Goal: Task Accomplishment & Management: Complete application form

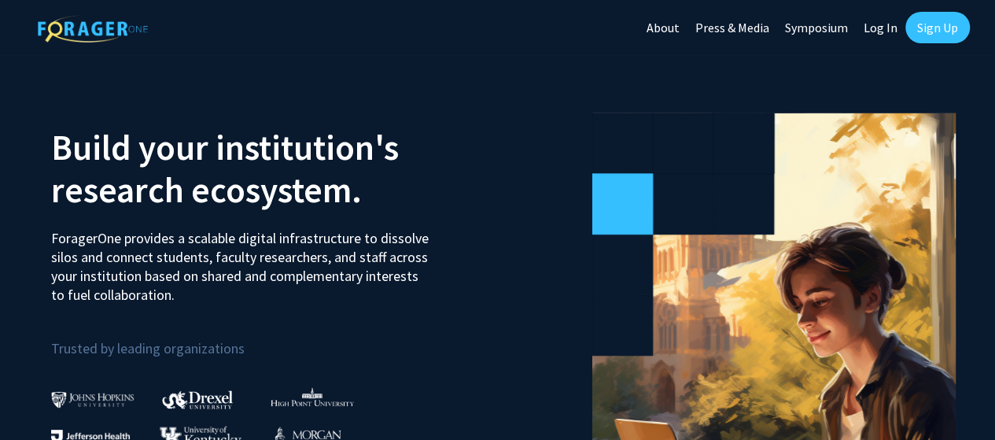
click at [881, 29] on link "Log In" at bounding box center [881, 27] width 50 height 55
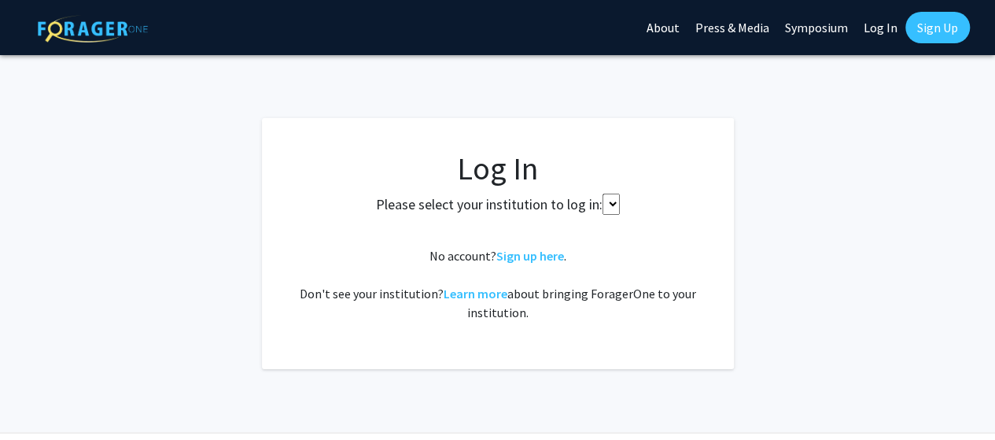
select select
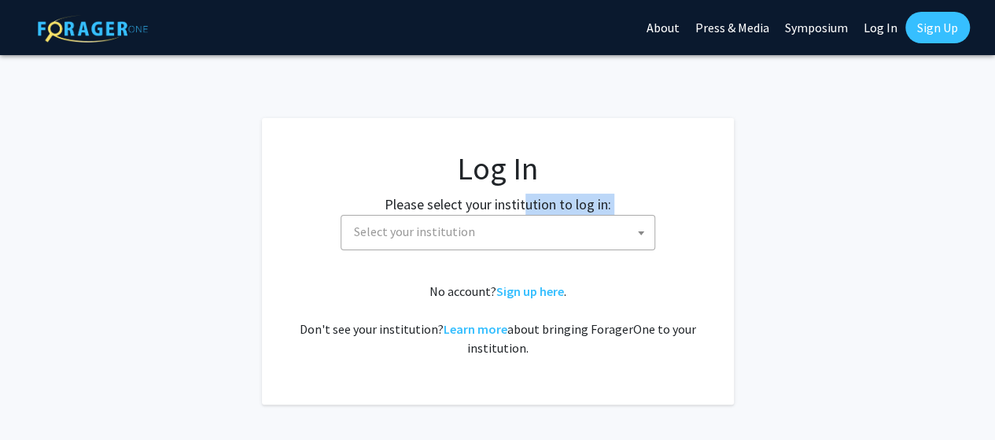
click at [524, 216] on div "Please select your institution to log in: Baylor University Brandeis University…" at bounding box center [498, 222] width 433 height 57
click at [529, 229] on span "Select your institution" at bounding box center [501, 232] width 307 height 32
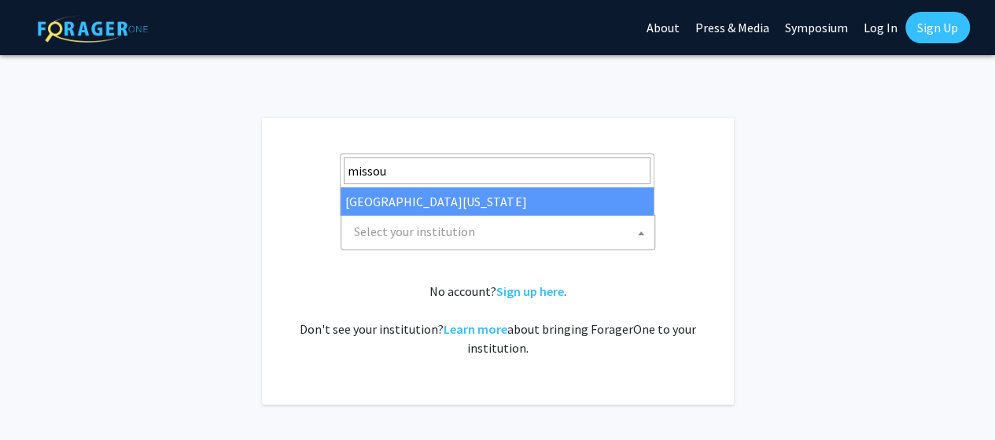
type input "missou"
select select "33"
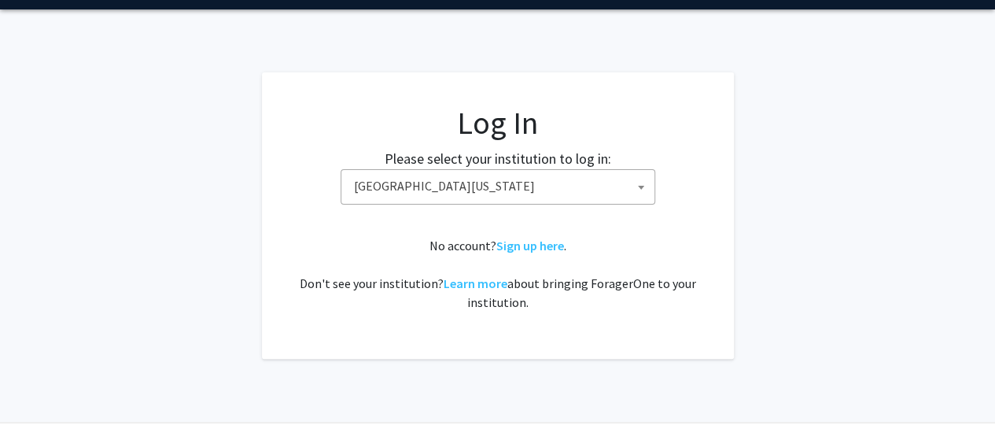
scroll to position [79, 0]
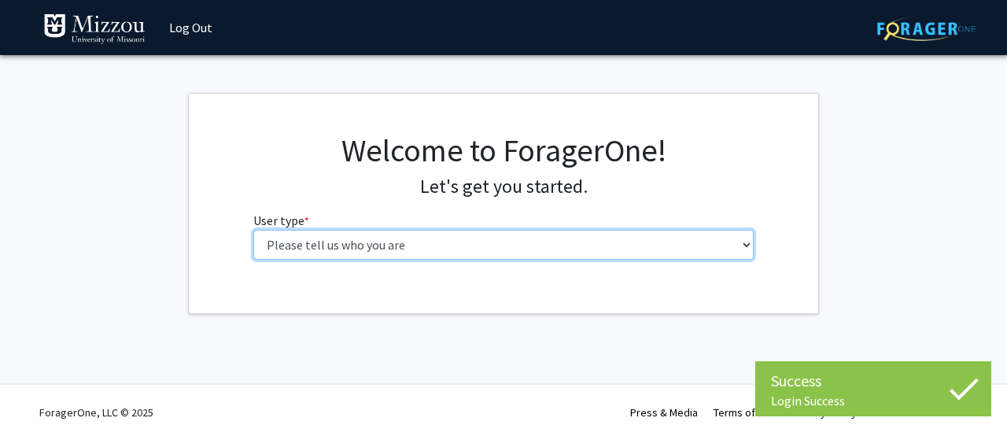
click at [537, 256] on select "Please tell us who you are Undergraduate Student Master's Student Doctoral Cand…" at bounding box center [503, 245] width 501 height 30
select select "5: faculty"
click at [253, 230] on select "Please tell us who you are Undergraduate Student Master's Student Doctoral Cand…" at bounding box center [503, 245] width 501 height 30
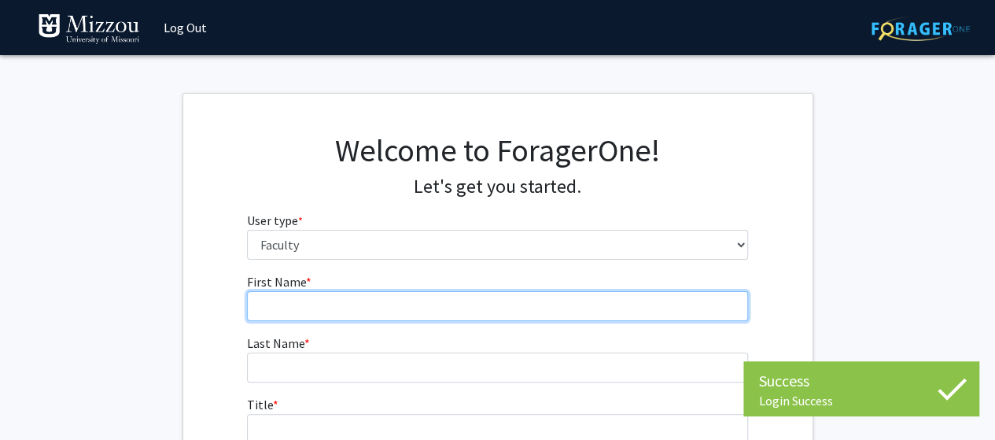
click at [432, 306] on input "First Name * required" at bounding box center [497, 306] width 501 height 30
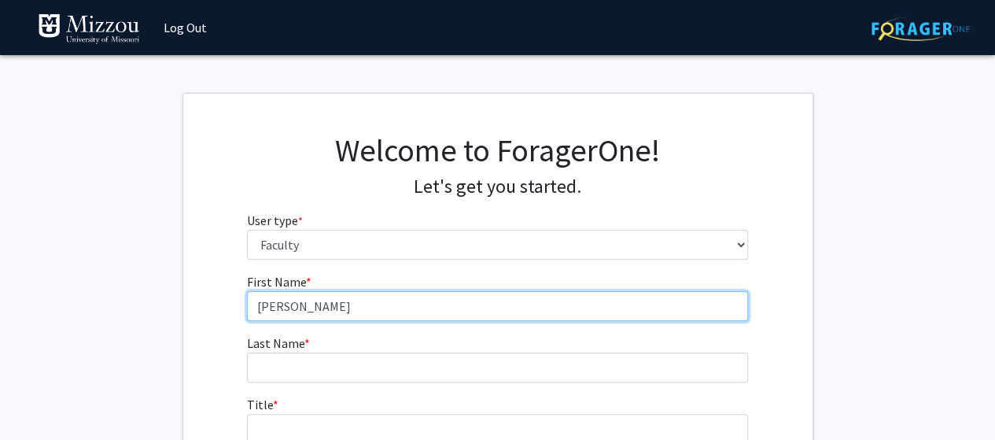
type input "[PERSON_NAME]"
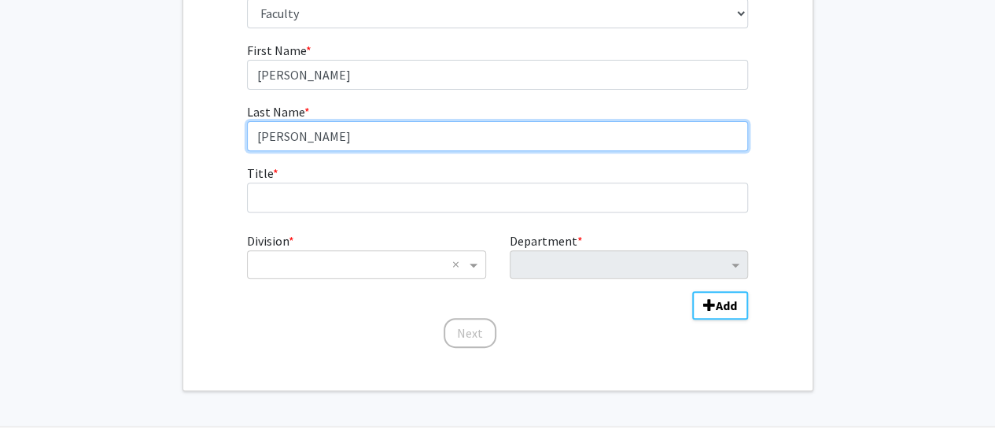
scroll to position [236, 0]
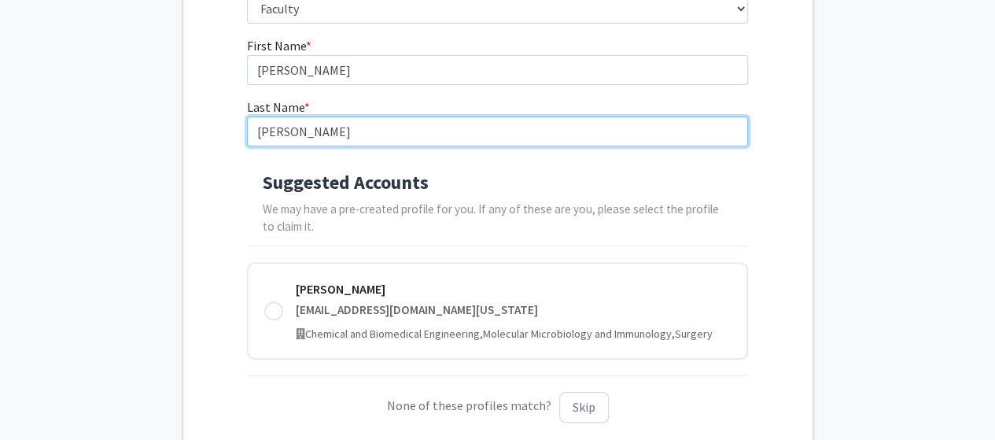
type input "[PERSON_NAME]"
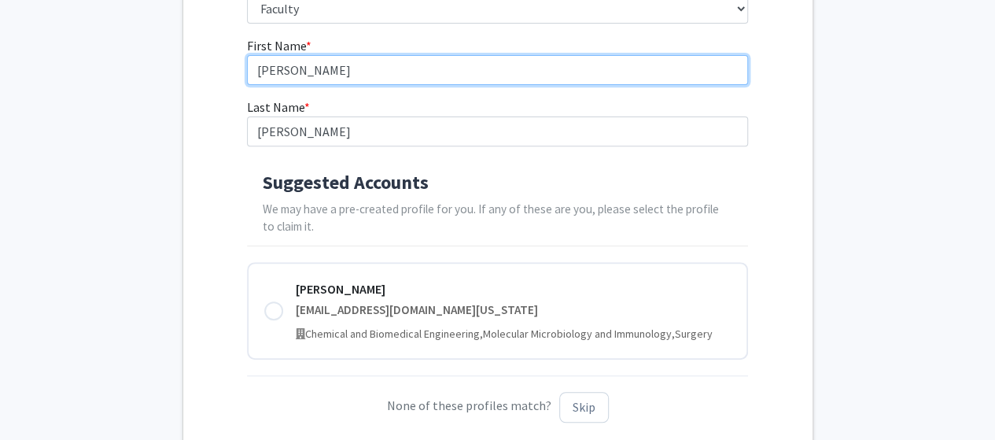
click at [299, 73] on input "[PERSON_NAME]" at bounding box center [497, 70] width 501 height 30
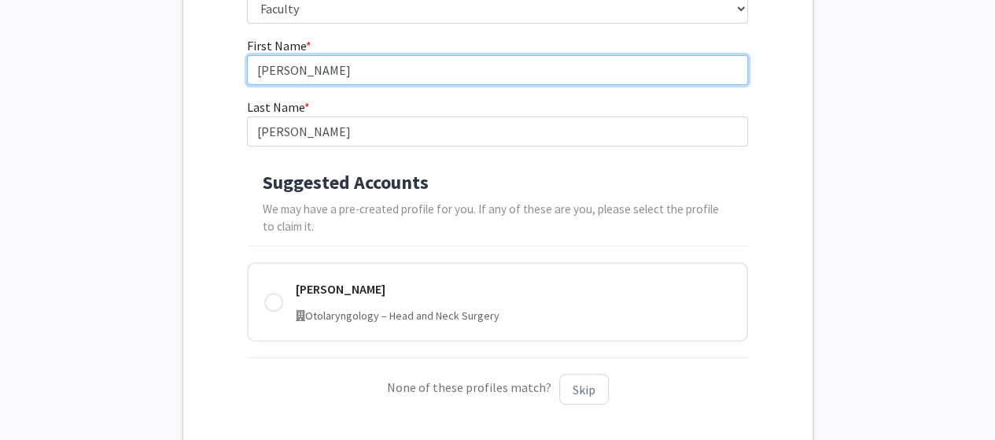
type input "[PERSON_NAME]"
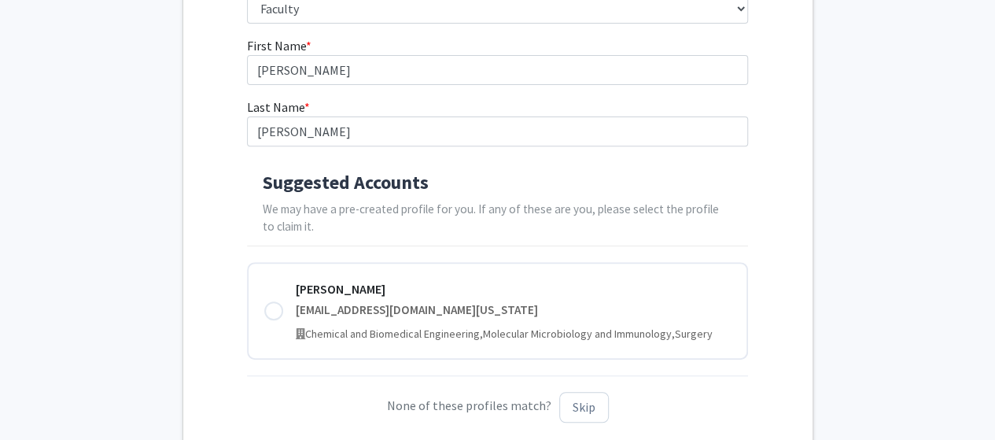
click at [212, 141] on div "First Name * required [PERSON_NAME] Last Name * required [PERSON_NAME] Suggeste…" at bounding box center [497, 235] width 629 height 399
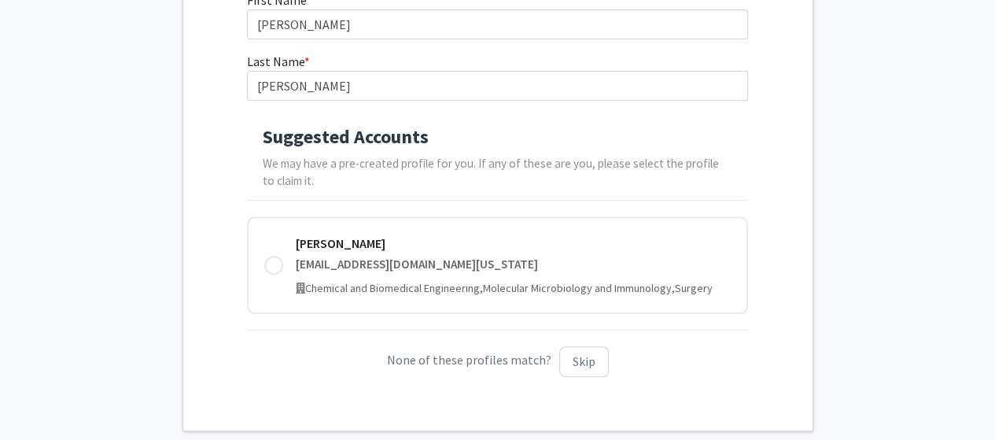
scroll to position [315, 0]
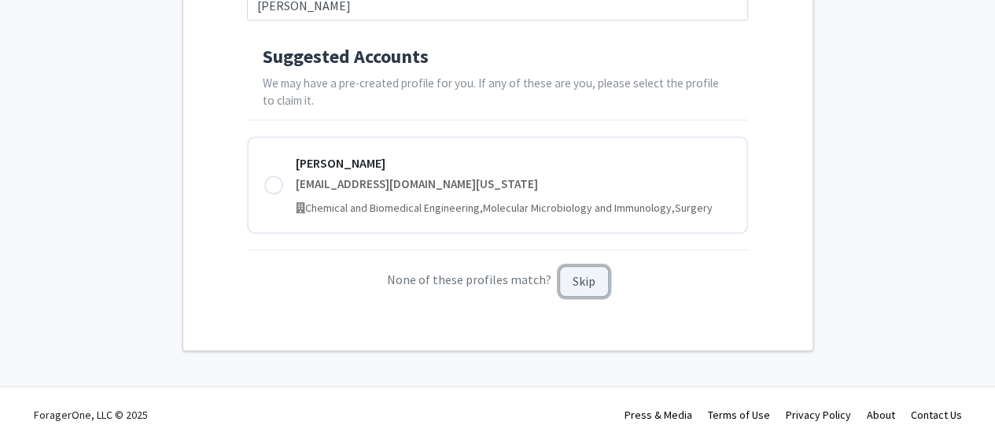
click at [585, 284] on button "Skip" at bounding box center [584, 281] width 50 height 31
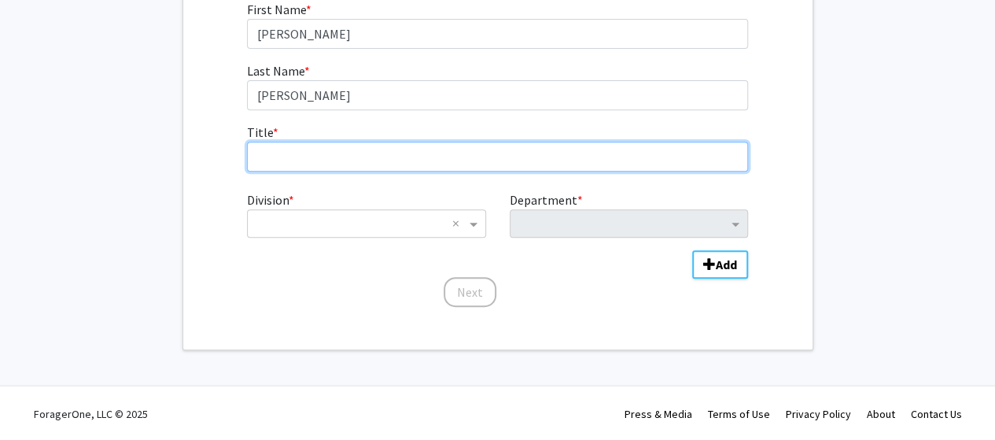
click at [361, 166] on input "Title * required" at bounding box center [497, 157] width 501 height 30
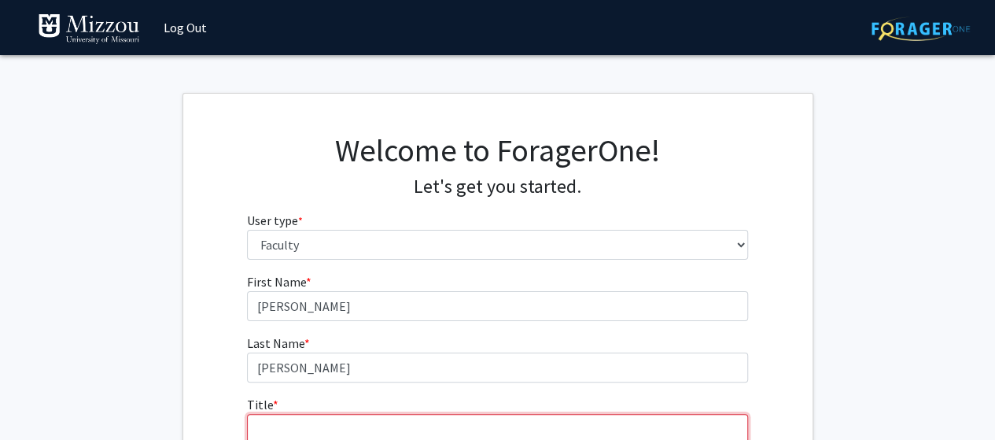
scroll to position [157, 0]
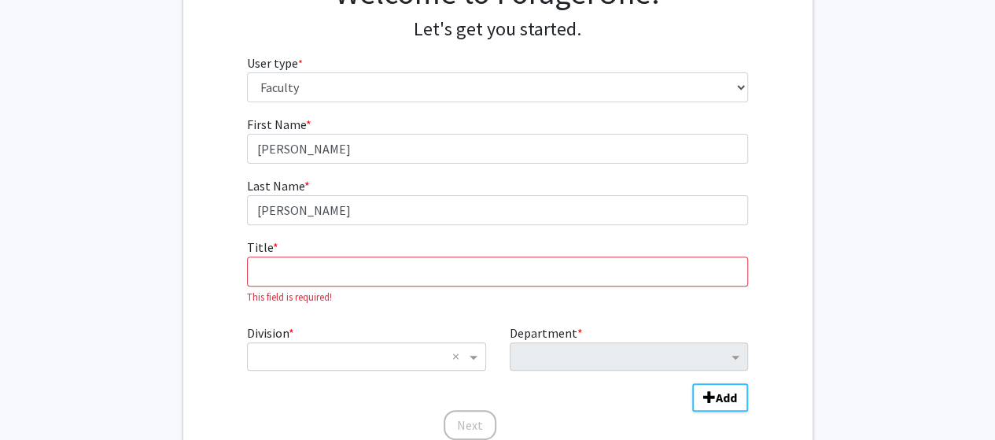
click at [227, 227] on div "First Name * required [PERSON_NAME] Last Name * required [PERSON_NAME] Title * …" at bounding box center [497, 278] width 629 height 326
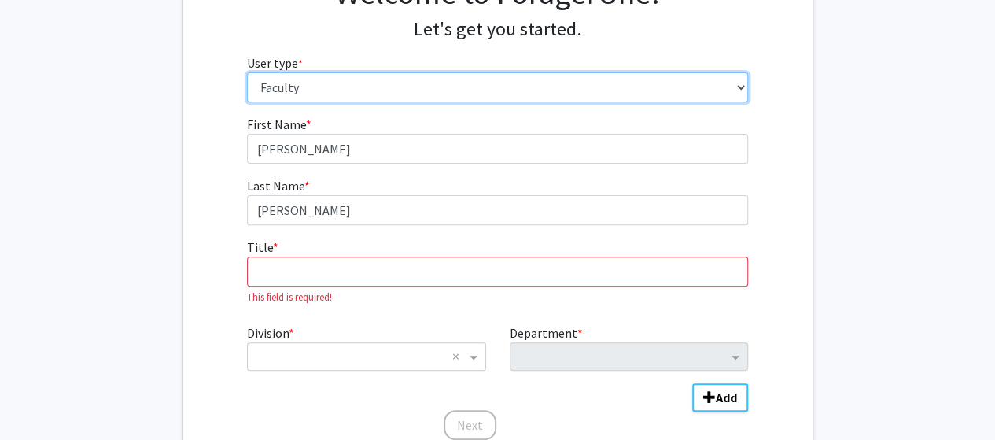
click at [280, 87] on select "Please tell us who you are Undergraduate Student Master's Student Doctoral Cand…" at bounding box center [497, 87] width 501 height 30
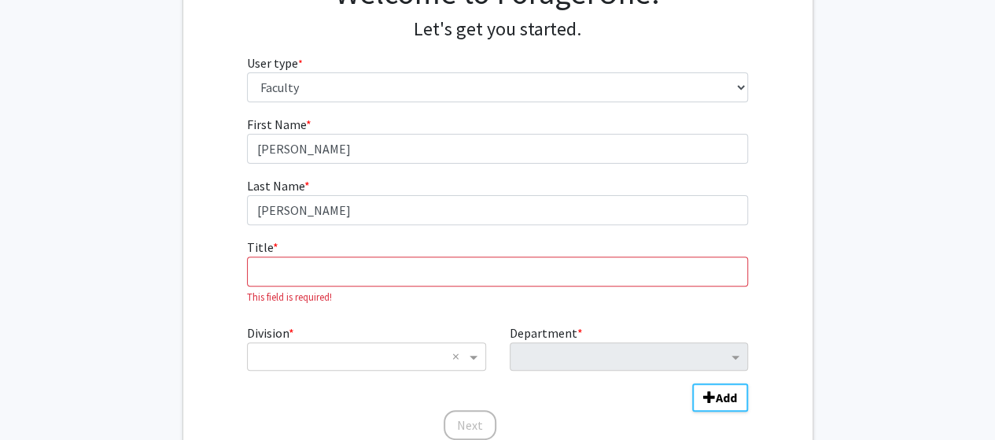
click at [227, 83] on div "Welcome to ForagerOne! Let's get you started. User type * required Please tell …" at bounding box center [497, 44] width 629 height 141
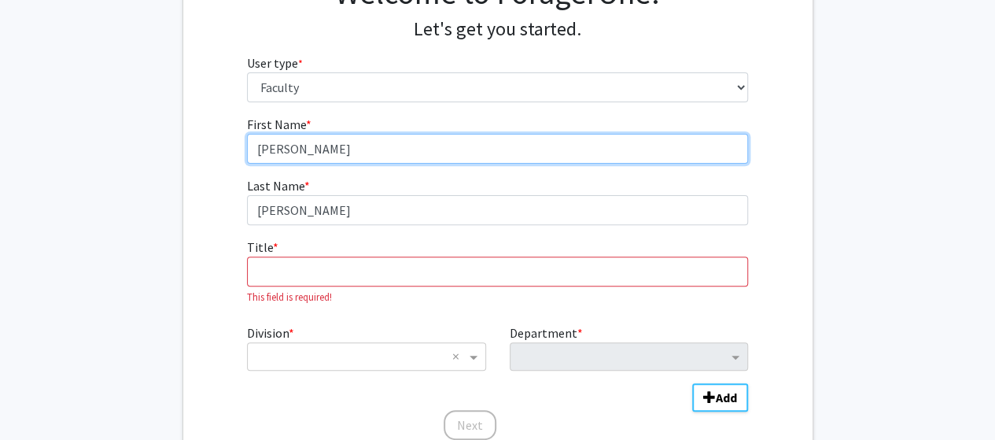
click at [267, 135] on input "[PERSON_NAME]" at bounding box center [497, 149] width 501 height 30
click at [267, 138] on input "[PERSON_NAME]" at bounding box center [497, 149] width 501 height 30
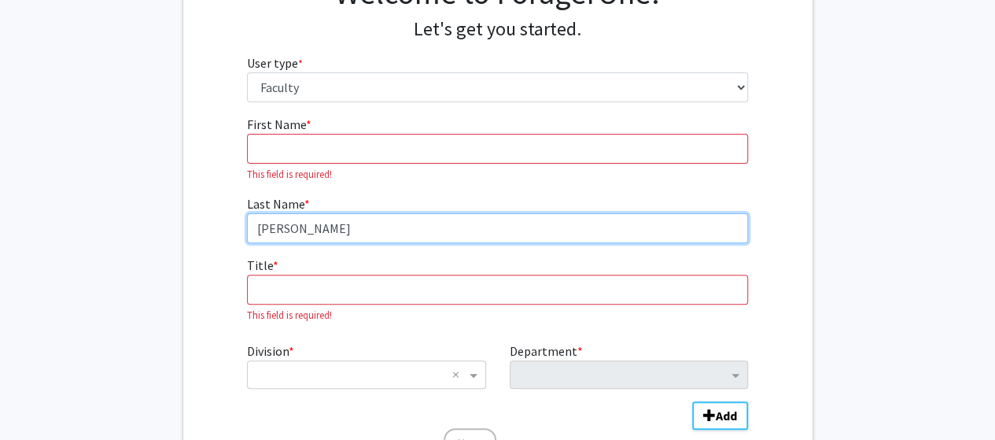
click at [269, 227] on input "[PERSON_NAME]" at bounding box center [497, 228] width 501 height 30
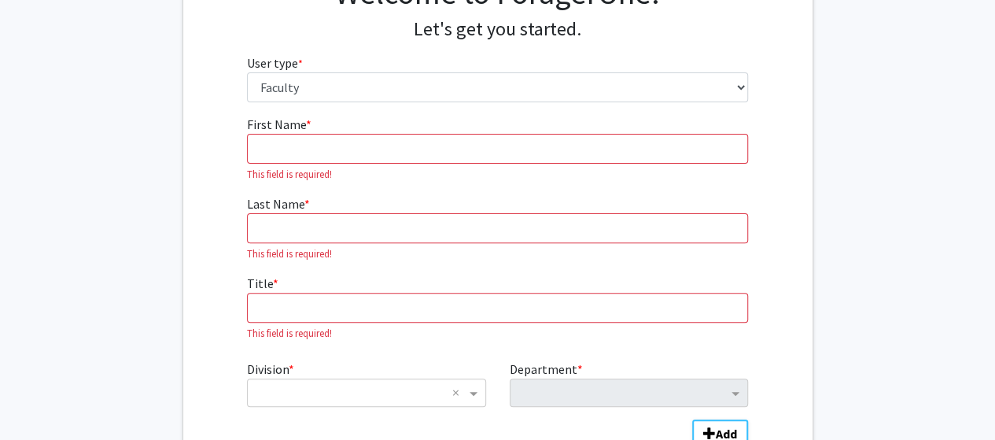
click at [180, 125] on fg-get-started "Welcome to ForagerOne! Let's get you started. User type * required Please tell …" at bounding box center [497, 227] width 995 height 584
click at [257, 126] on span "First Name" at bounding box center [276, 124] width 59 height 16
click at [257, 134] on input "First Name * required" at bounding box center [497, 149] width 501 height 30
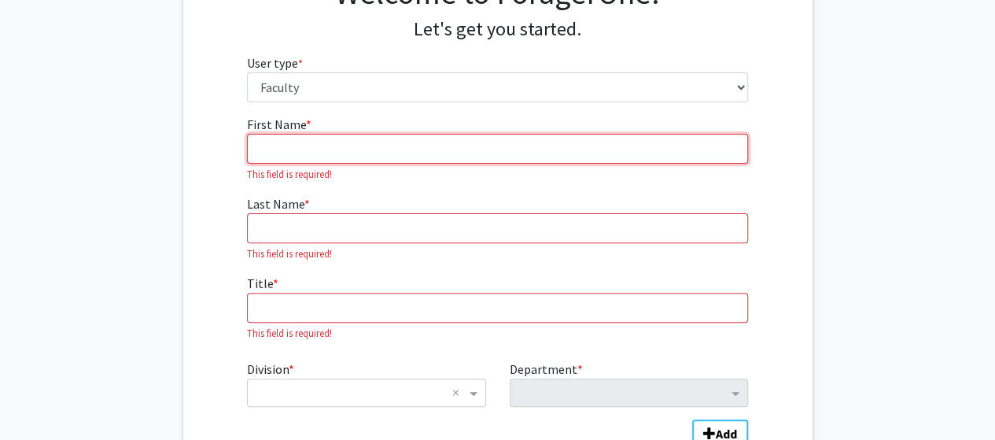
click at [292, 152] on input "First Name * required" at bounding box center [497, 149] width 501 height 30
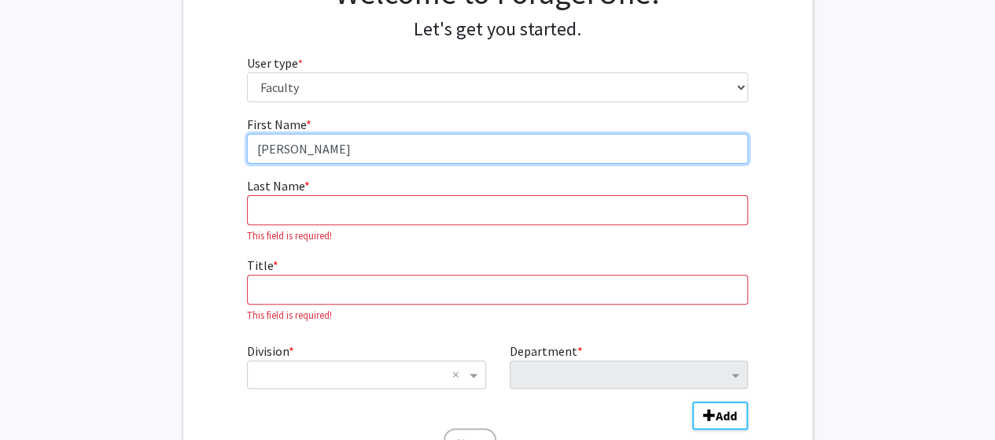
type input "[PERSON_NAME]"
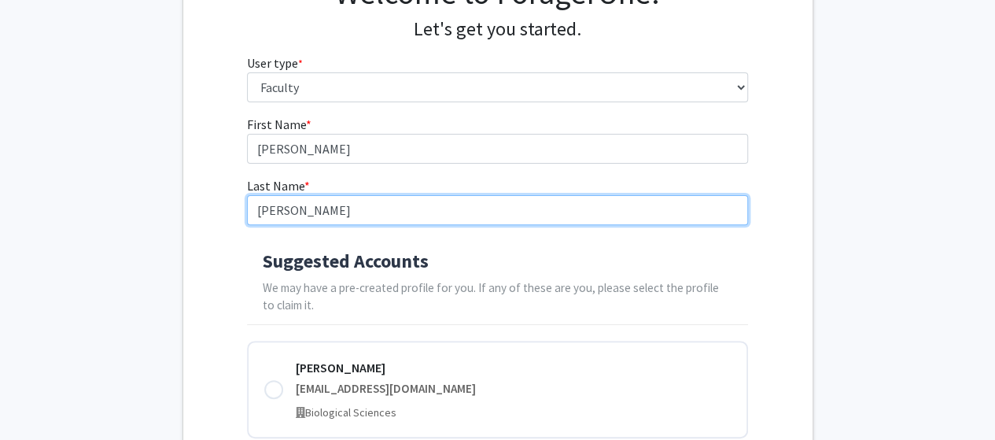
type input "[PERSON_NAME]"
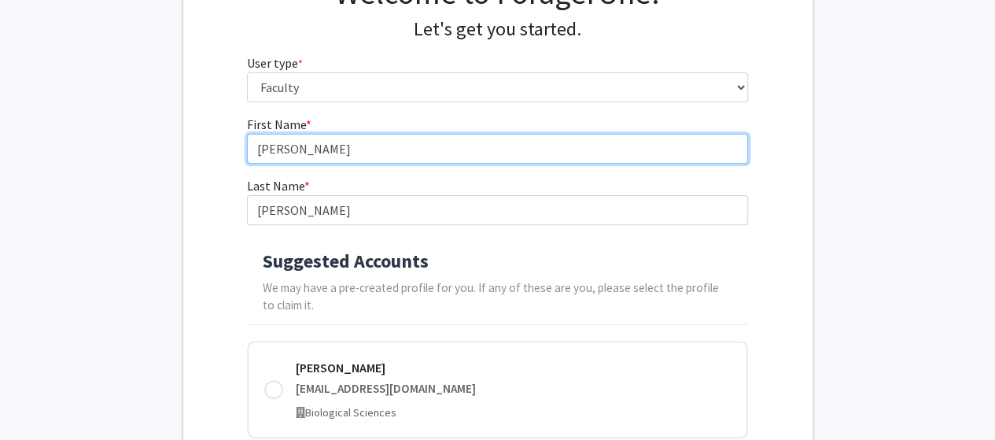
click at [272, 148] on input "[PERSON_NAME]" at bounding box center [497, 149] width 501 height 30
type input "[PERSON_NAME]"
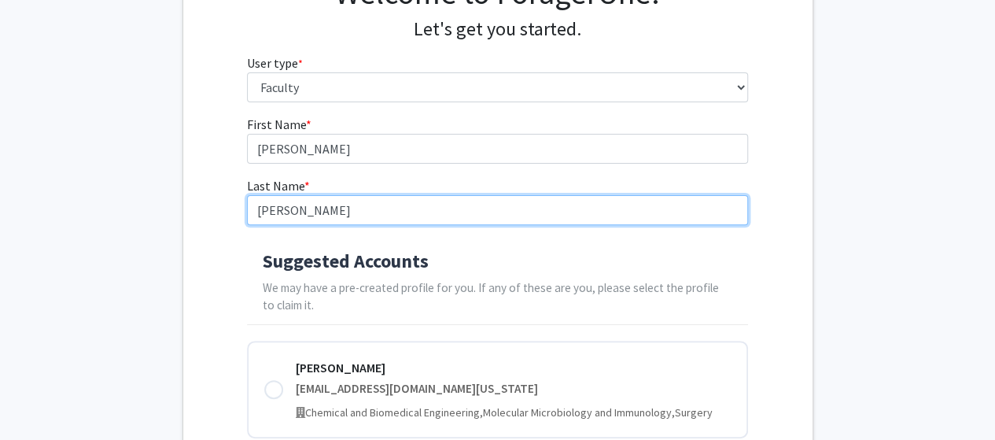
type input "[PERSON_NAME]"
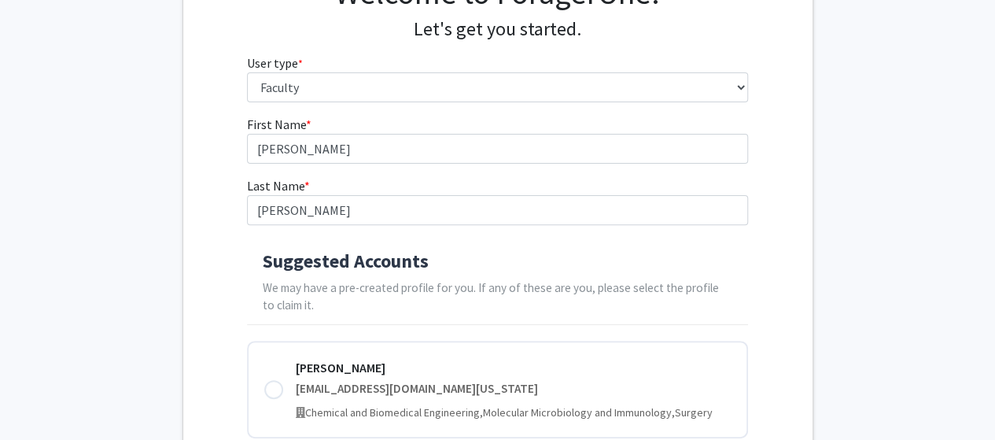
click at [206, 143] on div "First Name * required [PERSON_NAME] Last Name * required [PERSON_NAME] Suggeste…" at bounding box center [497, 314] width 629 height 399
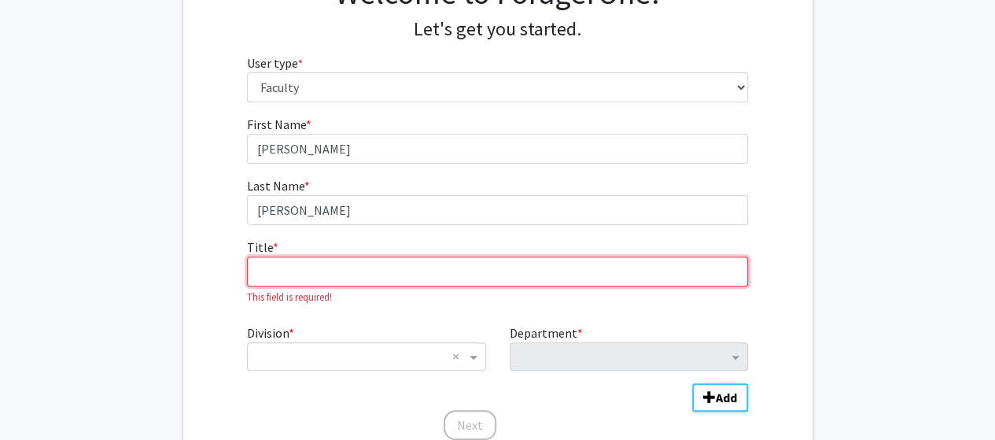
click at [278, 271] on input "Title * required" at bounding box center [497, 271] width 501 height 30
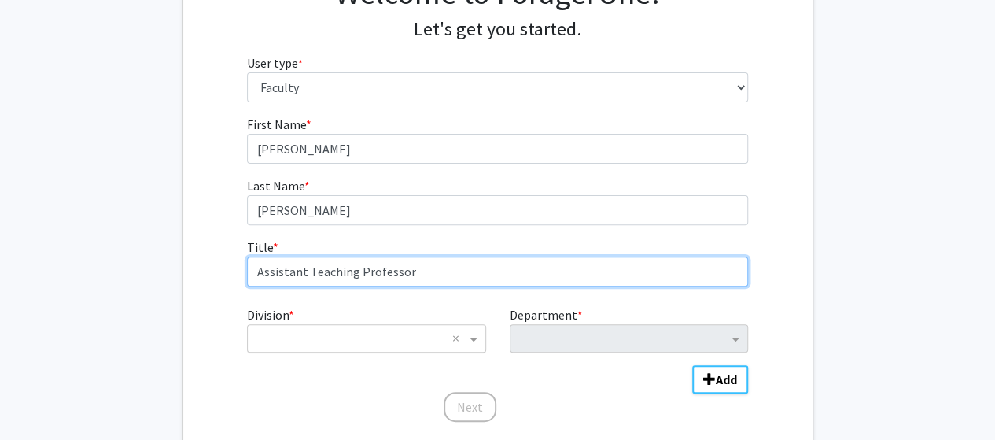
type input "Assistant Teaching Professor"
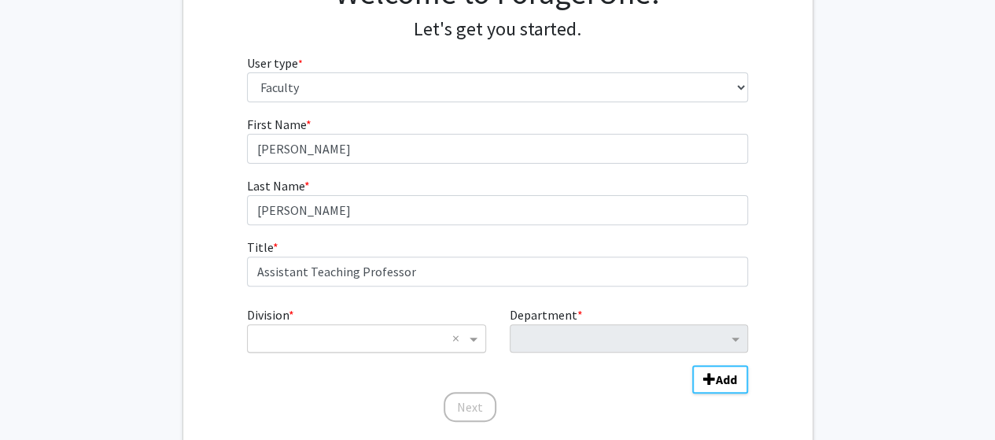
click at [381, 336] on input "Division" at bounding box center [351, 338] width 190 height 19
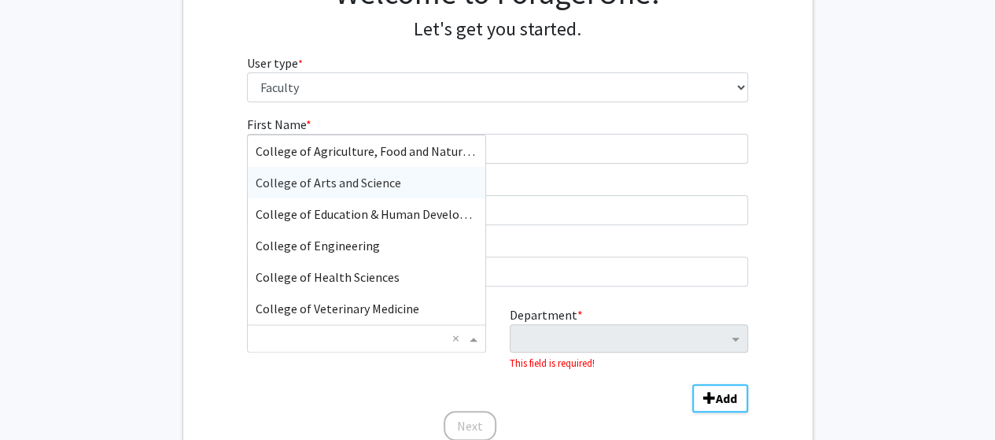
click at [356, 183] on span "College of Arts and Science" at bounding box center [329, 183] width 146 height 16
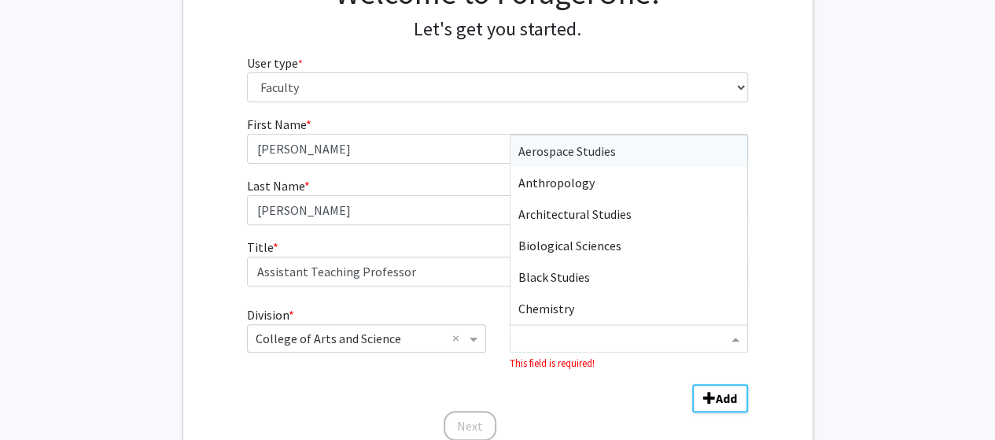
click at [562, 336] on input "Department" at bounding box center [622, 339] width 209 height 19
click at [559, 315] on span "Chemistry" at bounding box center [546, 309] width 56 height 16
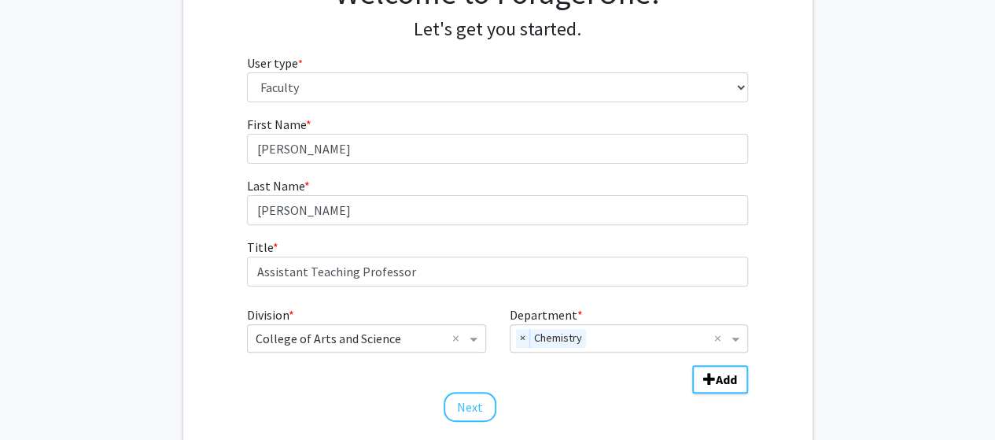
click at [784, 253] on div "First Name * required [PERSON_NAME] Last Name * required [PERSON_NAME] Title * …" at bounding box center [497, 269] width 629 height 308
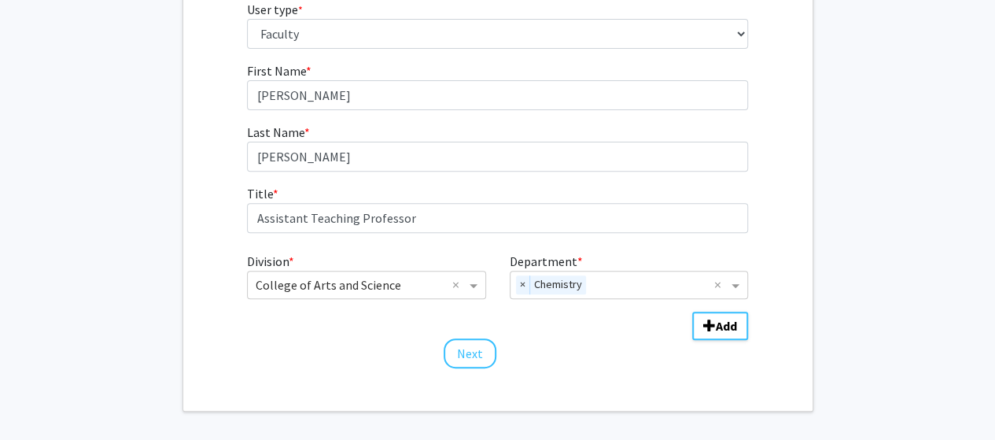
scroll to position [236, 0]
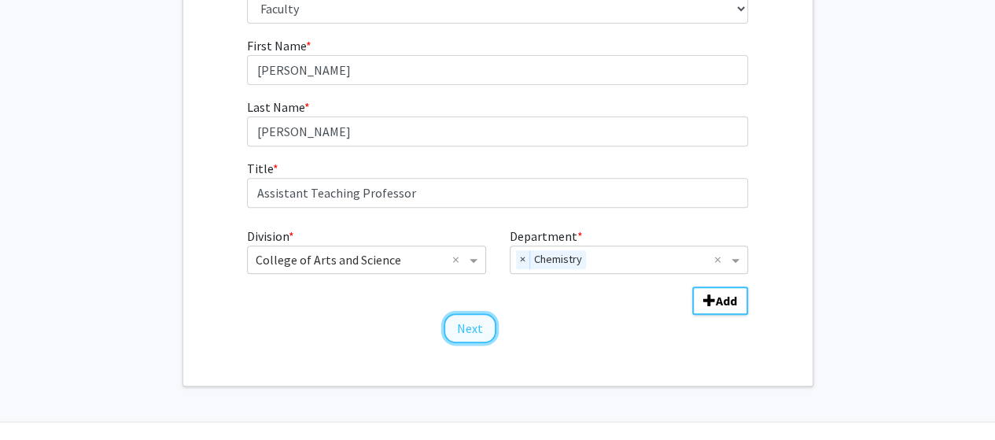
click at [476, 323] on button "Next" at bounding box center [470, 328] width 53 height 30
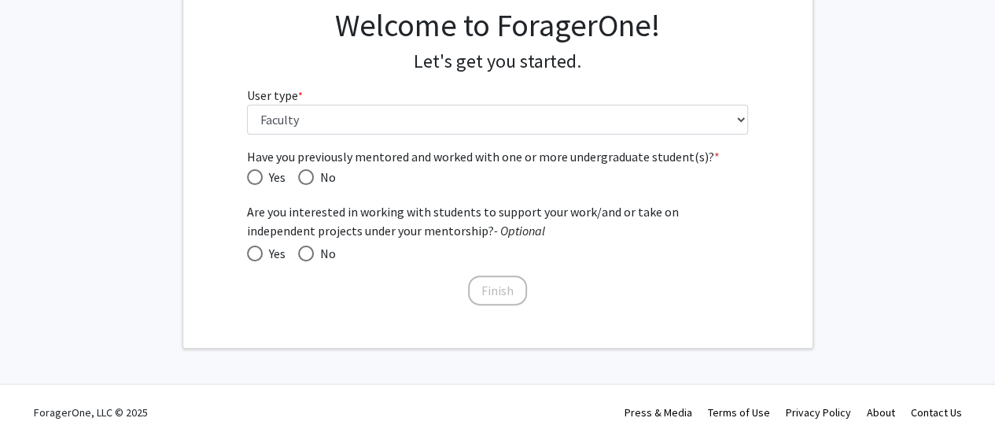
scroll to position [124, 0]
click at [253, 177] on span "Have you previously mentored and worked with one or more undergraduate student(…" at bounding box center [255, 179] width 16 height 16
click at [253, 177] on input "Yes" at bounding box center [255, 179] width 16 height 16
radio input "true"
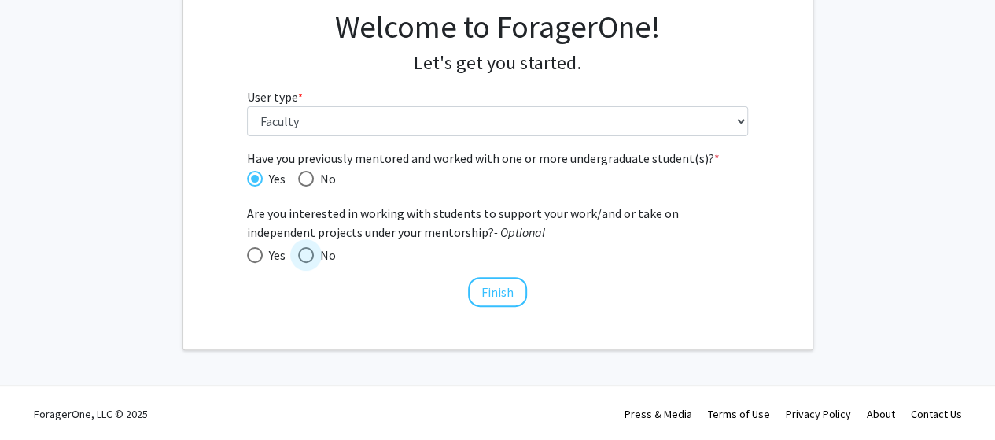
click at [302, 257] on span at bounding box center [306, 255] width 16 height 16
click at [302, 257] on input "No" at bounding box center [306, 255] width 16 height 16
radio input "true"
click at [496, 289] on button "Finish" at bounding box center [497, 292] width 59 height 30
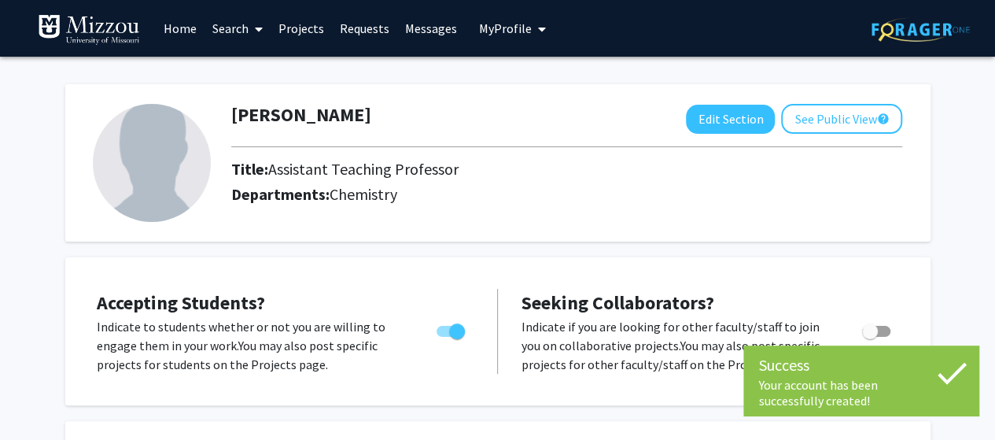
scroll to position [79, 0]
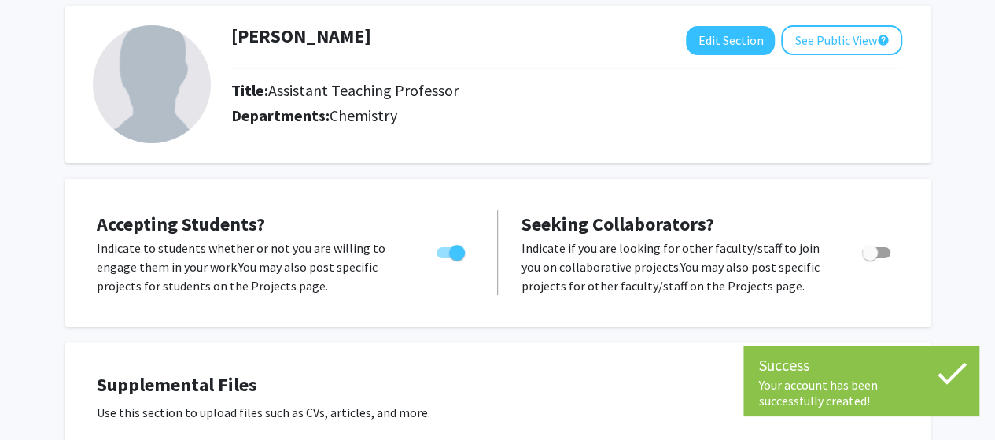
click at [456, 249] on span "Toggle" at bounding box center [457, 253] width 16 height 16
click at [444, 258] on input "Would you like to permit student requests?" at bounding box center [444, 258] width 1 height 1
checkbox input "false"
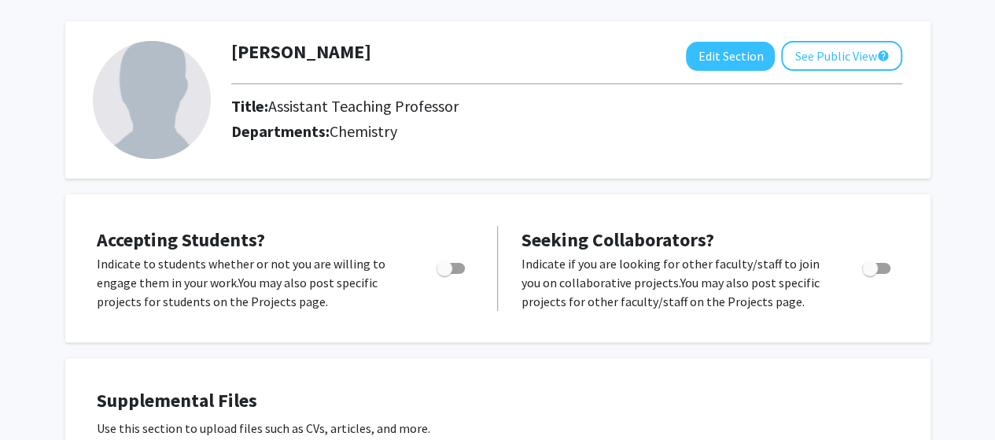
scroll to position [0, 0]
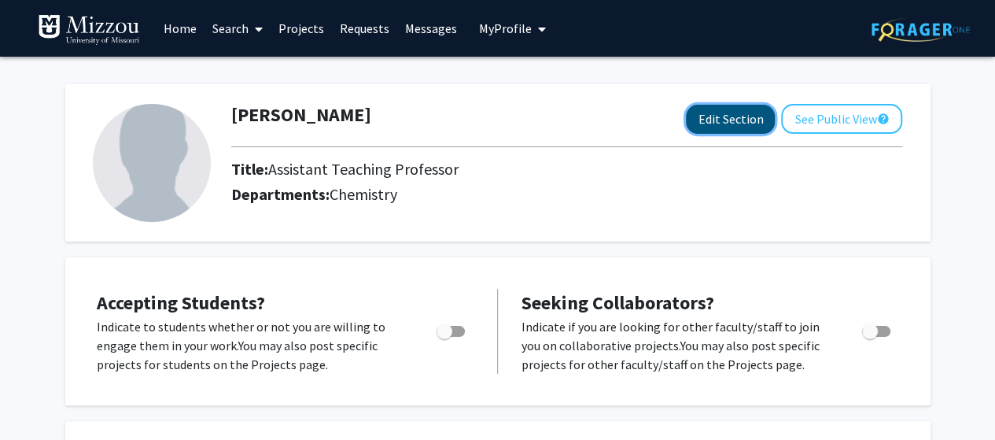
click at [732, 116] on button "Edit Section" at bounding box center [730, 119] width 89 height 29
